Goal: Browse casually: Explore the website without a specific task or goal

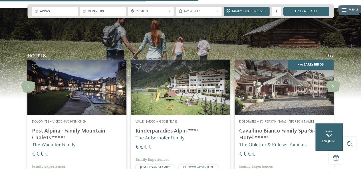
scroll to position [1140, 0]
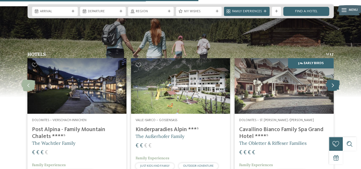
click at [332, 80] on icon at bounding box center [333, 85] width 14 height 11
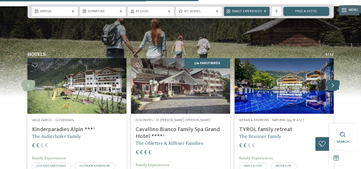
click at [332, 80] on icon at bounding box center [333, 85] width 14 height 11
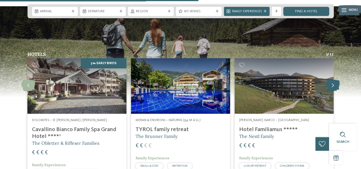
click at [332, 80] on icon at bounding box center [333, 85] width 14 height 11
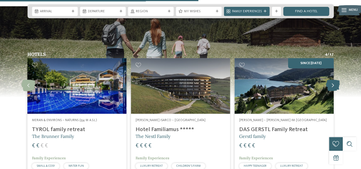
click at [332, 80] on icon at bounding box center [333, 85] width 14 height 11
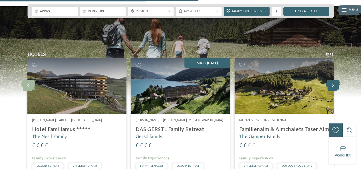
click at [332, 80] on icon at bounding box center [333, 85] width 14 height 11
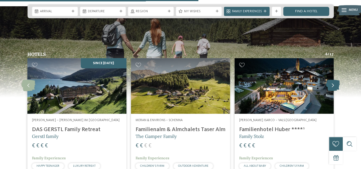
click at [332, 80] on icon at bounding box center [333, 85] width 14 height 11
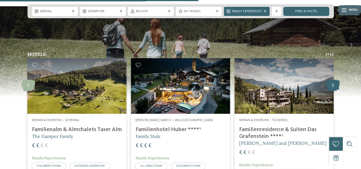
click at [332, 80] on icon at bounding box center [333, 85] width 14 height 11
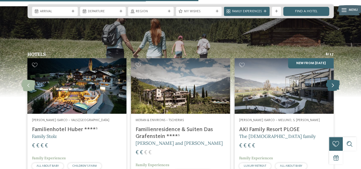
click at [332, 80] on icon at bounding box center [333, 85] width 14 height 11
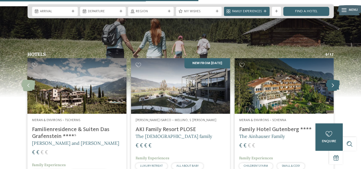
click at [332, 80] on icon at bounding box center [333, 85] width 14 height 11
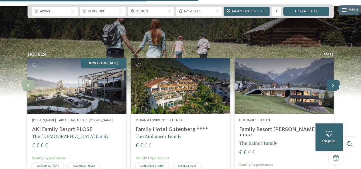
click at [332, 80] on icon at bounding box center [333, 85] width 14 height 11
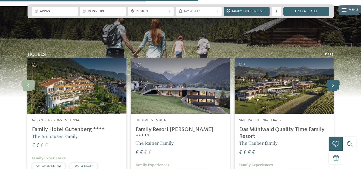
click at [332, 80] on icon at bounding box center [333, 85] width 14 height 11
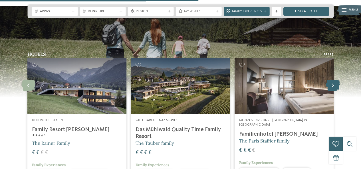
click at [332, 80] on icon at bounding box center [333, 85] width 14 height 11
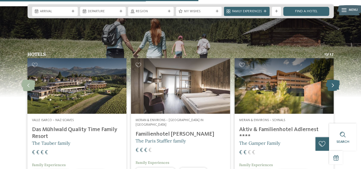
click at [332, 80] on icon at bounding box center [333, 85] width 14 height 11
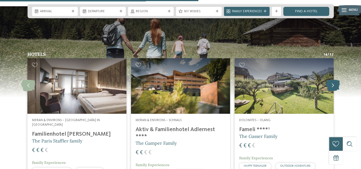
click at [332, 80] on icon at bounding box center [333, 85] width 14 height 11
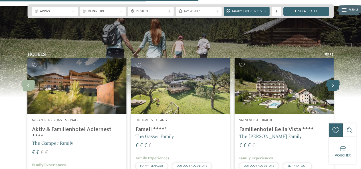
click at [332, 80] on icon at bounding box center [333, 85] width 14 height 11
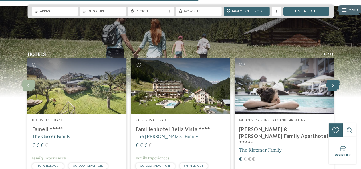
click at [332, 80] on icon at bounding box center [333, 85] width 14 height 11
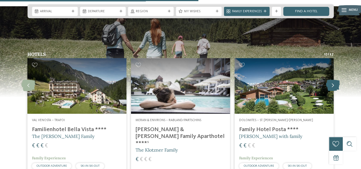
click at [332, 80] on icon at bounding box center [333, 85] width 14 height 11
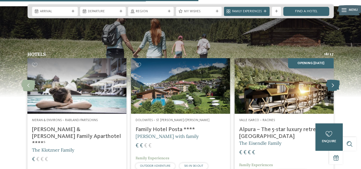
click at [332, 80] on icon at bounding box center [333, 85] width 14 height 11
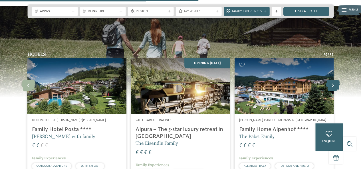
click at [332, 80] on icon at bounding box center [333, 85] width 14 height 11
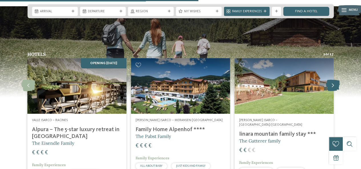
click at [332, 80] on icon at bounding box center [333, 85] width 14 height 11
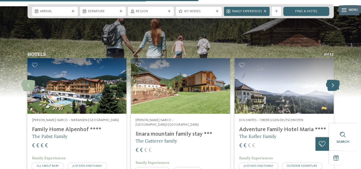
click at [332, 80] on icon at bounding box center [333, 85] width 14 height 11
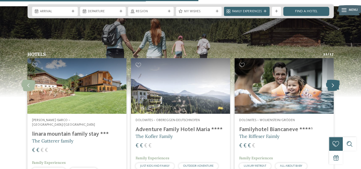
click at [332, 80] on icon at bounding box center [333, 85] width 14 height 11
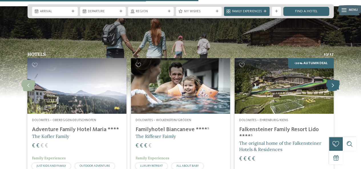
click at [332, 80] on icon at bounding box center [333, 85] width 14 height 11
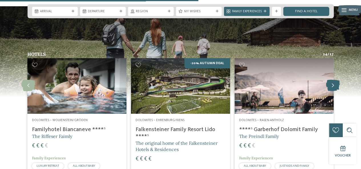
click at [332, 80] on icon at bounding box center [333, 85] width 14 height 11
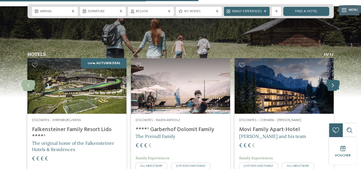
click at [332, 80] on icon at bounding box center [333, 85] width 14 height 11
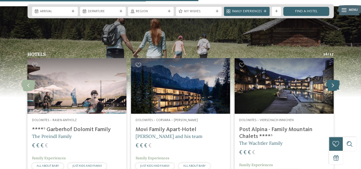
click at [332, 80] on icon at bounding box center [333, 85] width 14 height 11
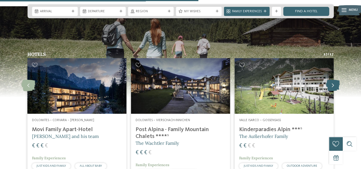
click at [332, 80] on icon at bounding box center [333, 85] width 14 height 11
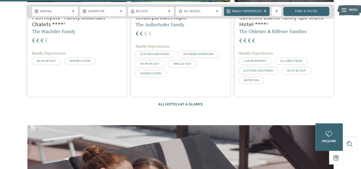
scroll to position [1255, 0]
